Goal: Transaction & Acquisition: Purchase product/service

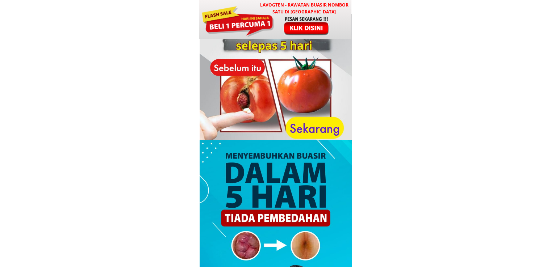
click at [284, 23] on div at bounding box center [307, 26] width 60 height 20
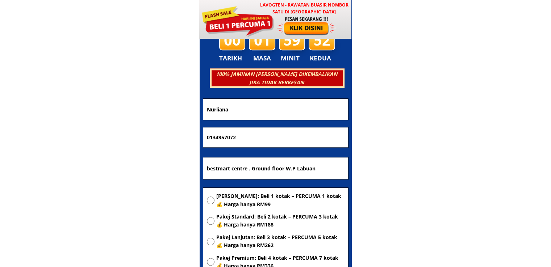
scroll to position [3494, 0]
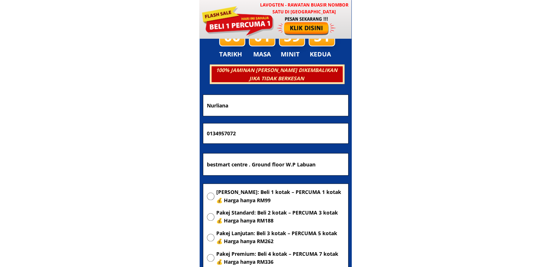
drag, startPoint x: 278, startPoint y: 111, endPoint x: 114, endPoint y: 98, distance: 163.9
click at [124, 102] on body "LAVOGTEN - Rawatan Buasir Nombor Satu di [GEOGRAPHIC_DATA] Dengarkan pengalaman…" at bounding box center [275, 208] width 551 height 7404
paste input "orhayati mus"
type input "[PERSON_NAME]"
drag, startPoint x: 277, startPoint y: 133, endPoint x: 132, endPoint y: 130, distance: 145.3
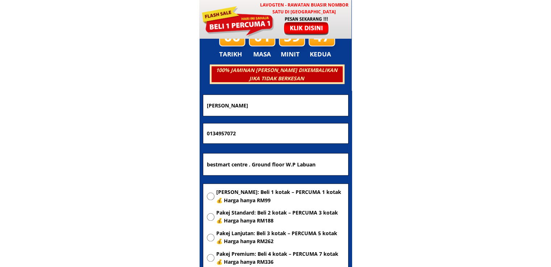
click at [136, 130] on body "LAVOGTEN - Rawatan Buasir Nombor Satu di [GEOGRAPHIC_DATA] Dengarkan pengalaman…" at bounding box center [275, 208] width 551 height 7404
paste input "96964583"
type input "0196964583"
drag, startPoint x: 339, startPoint y: 166, endPoint x: 58, endPoint y: 169, distance: 281.2
click at [64, 169] on body "LAVOGTEN - Rawatan Buasir Nombor Satu di [GEOGRAPHIC_DATA] Dengarkan pengalaman…" at bounding box center [275, 208] width 551 height 7404
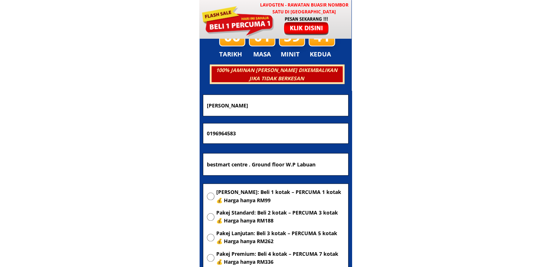
paste input "[STREET_ADDRESS],"
type input "[STREET_ADDRESS],"
click at [227, 184] on div "[PERSON_NAME]: Beli 1 kotak – PERCUMA 1 kotak 💰 Harga hanya RM99 Pakej Standard…" at bounding box center [275, 229] width 145 height 91
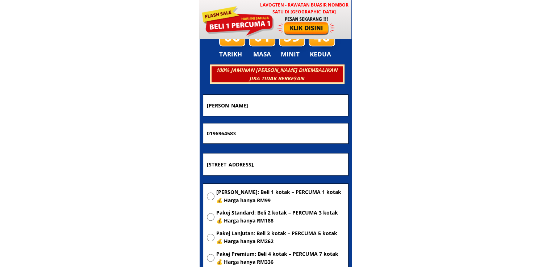
click at [242, 193] on span "[PERSON_NAME]: Beli 1 kotak – PERCUMA 1 kotak 💰 Harga hanya RM99" at bounding box center [280, 196] width 128 height 16
radio input "true"
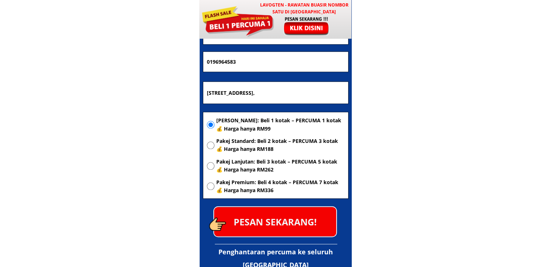
scroll to position [3567, 0]
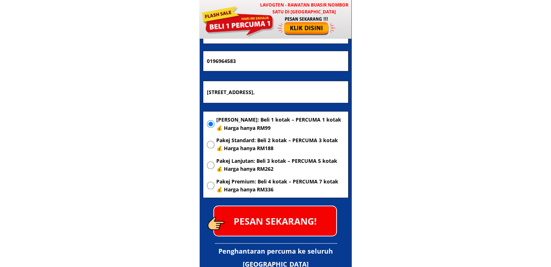
click at [311, 225] on p "PESAN SEKARANG!" at bounding box center [275, 221] width 122 height 29
